Goal: Information Seeking & Learning: Learn about a topic

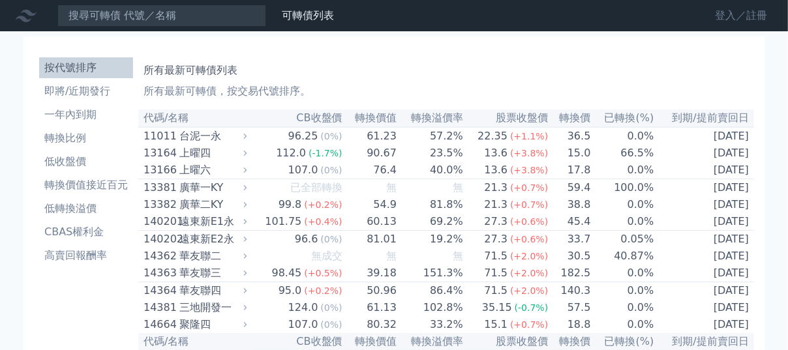
click at [723, 14] on link "登入／註冊" at bounding box center [740, 15] width 73 height 21
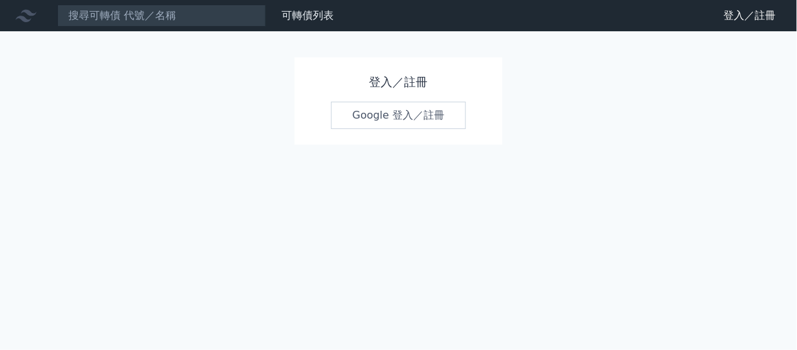
click at [404, 115] on link "Google 登入／註冊" at bounding box center [399, 115] width 136 height 27
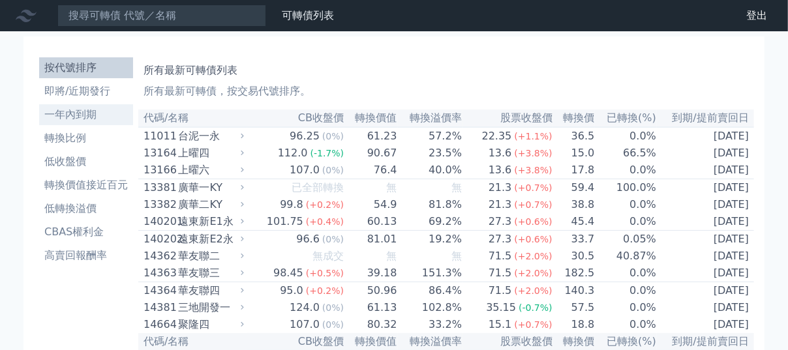
click at [98, 113] on li "一年內到期" at bounding box center [86, 115] width 94 height 16
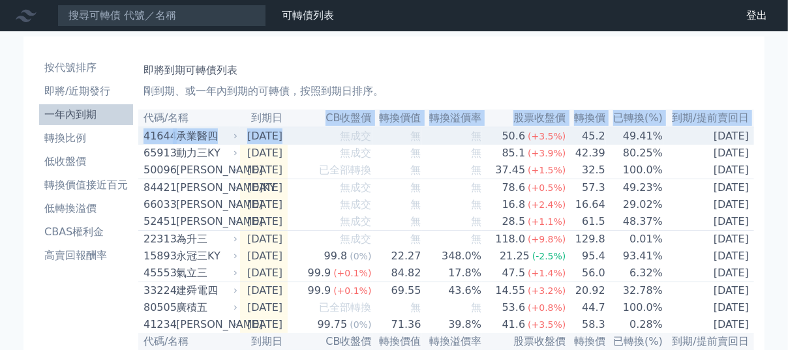
drag, startPoint x: 337, startPoint y: 139, endPoint x: 341, endPoint y: 122, distance: 17.4
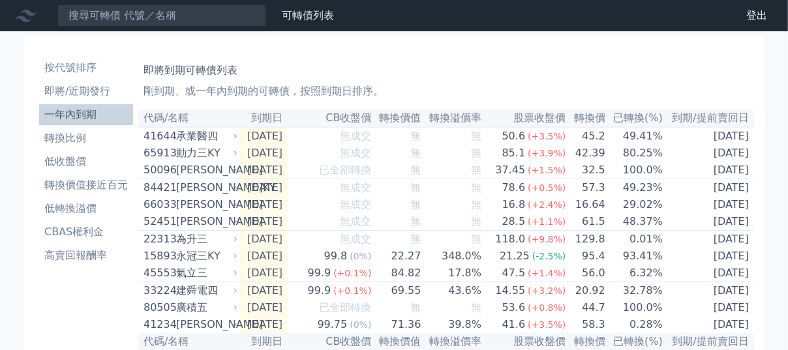
click at [372, 91] on p "剛到期、或一年內到期的可轉債，按照到期日排序。" at bounding box center [445, 91] width 605 height 16
click at [340, 93] on p "剛到期、或一年內到期的可轉債，按照到期日排序。" at bounding box center [445, 91] width 605 height 16
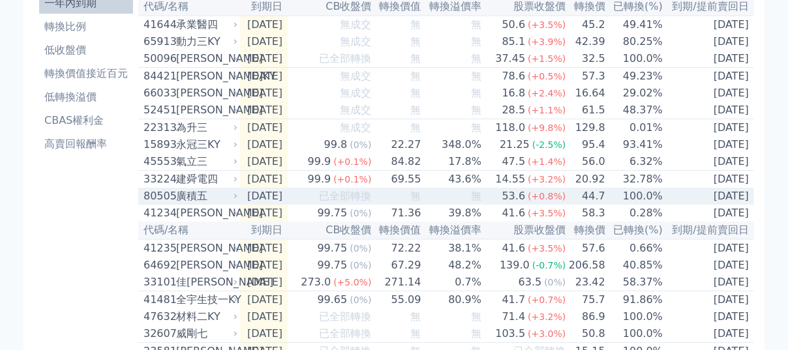
scroll to position [111, 0]
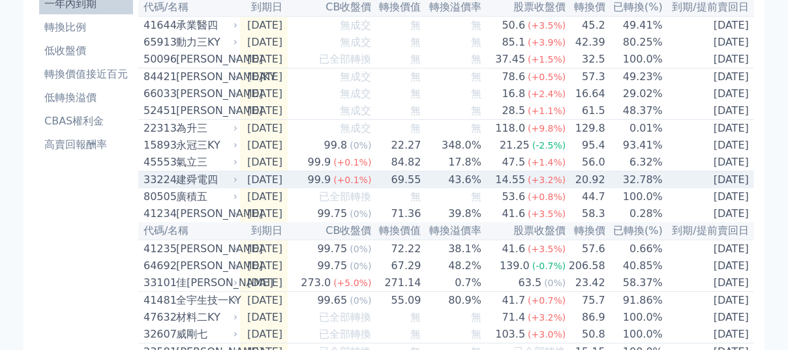
click at [160, 188] on div "33224" at bounding box center [157, 180] width 29 height 16
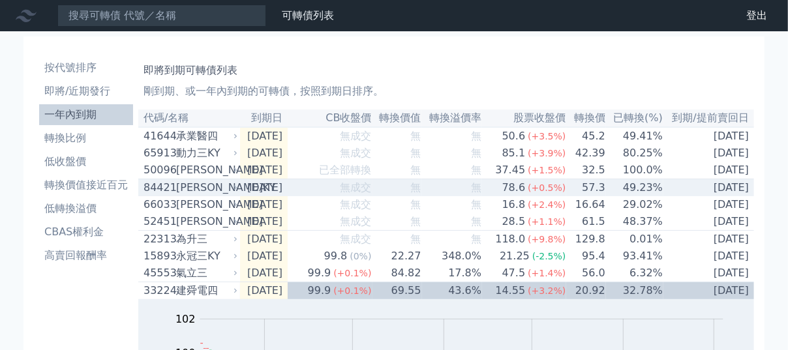
scroll to position [18, 0]
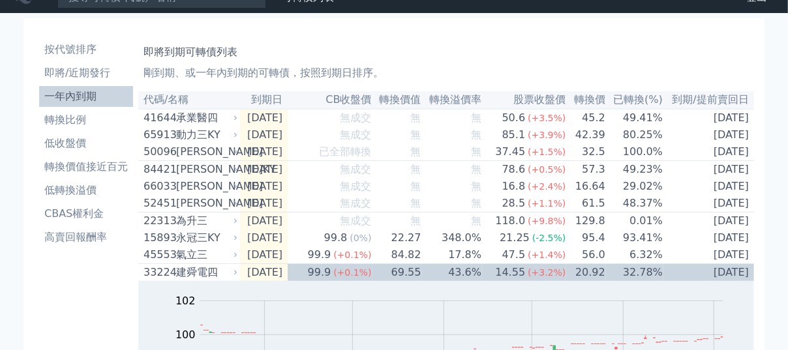
drag, startPoint x: 160, startPoint y: 193, endPoint x: 428, endPoint y: 59, distance: 299.8
click at [428, 59] on h1 "即將到期可轉債列表" at bounding box center [445, 52] width 605 height 16
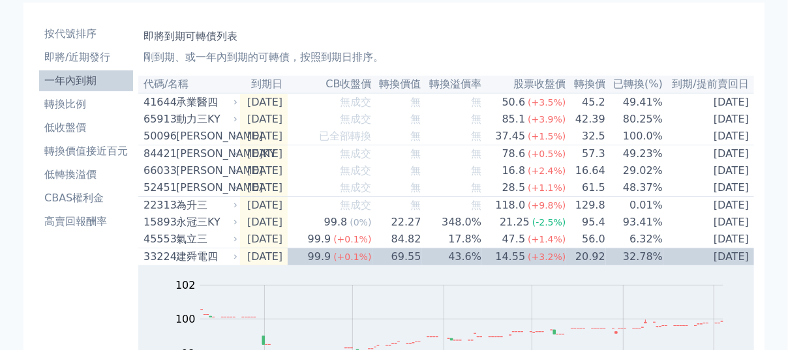
scroll to position [23, 0]
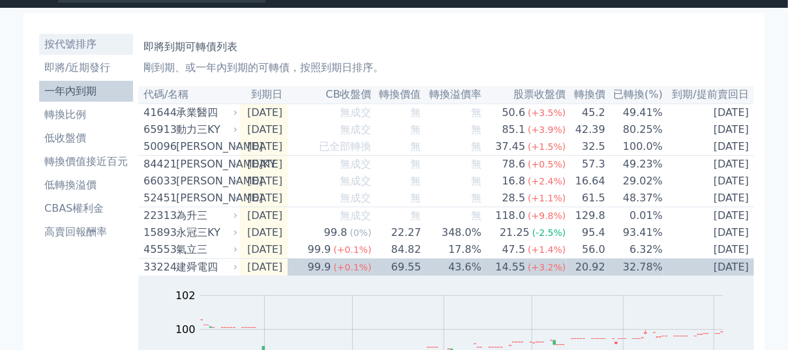
drag, startPoint x: 117, startPoint y: 260, endPoint x: 95, endPoint y: 45, distance: 216.3
click at [95, 45] on li "按代號排序" at bounding box center [86, 45] width 94 height 16
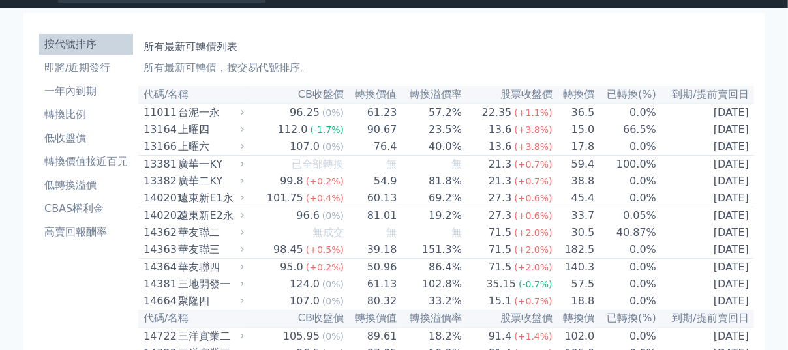
click at [94, 52] on li "按代號排序" at bounding box center [86, 45] width 94 height 16
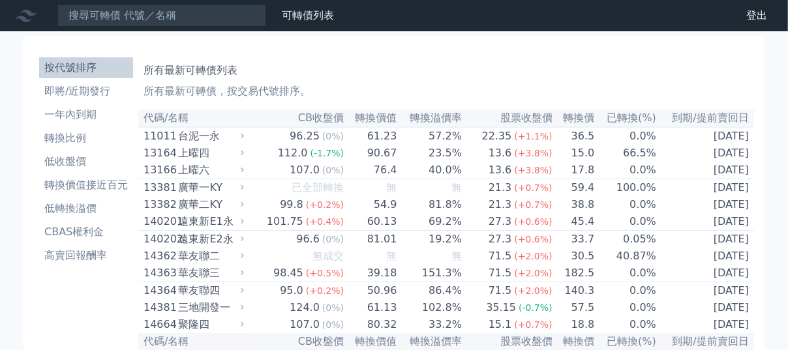
click at [176, 17] on input at bounding box center [161, 16] width 209 height 22
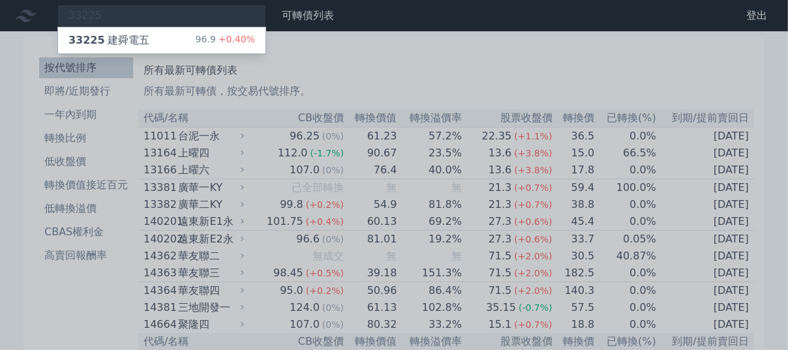
type input "33225"
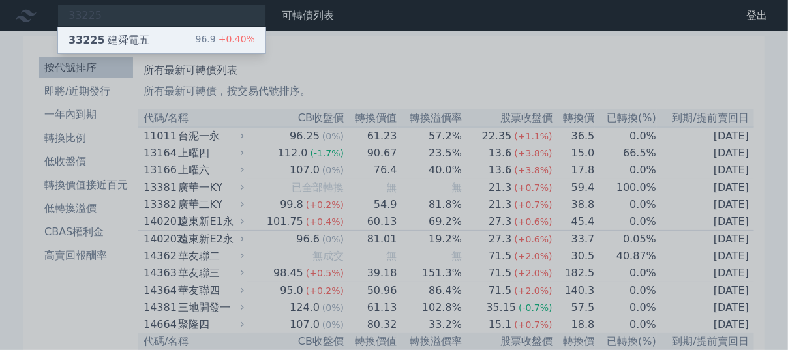
click at [137, 38] on div "33225 建舜電五" at bounding box center [108, 41] width 81 height 16
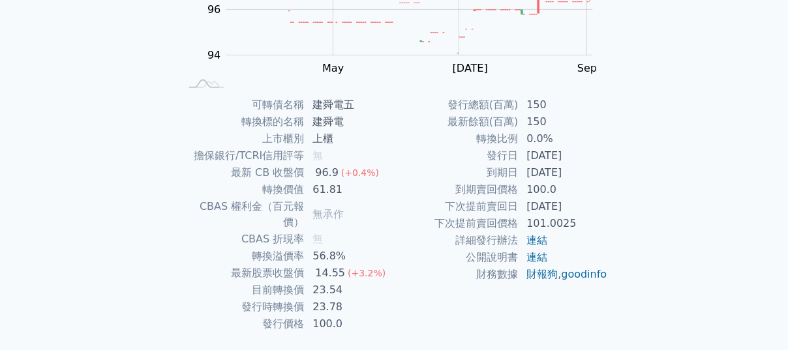
scroll to position [235, 0]
